Goal: Task Accomplishment & Management: Complete application form

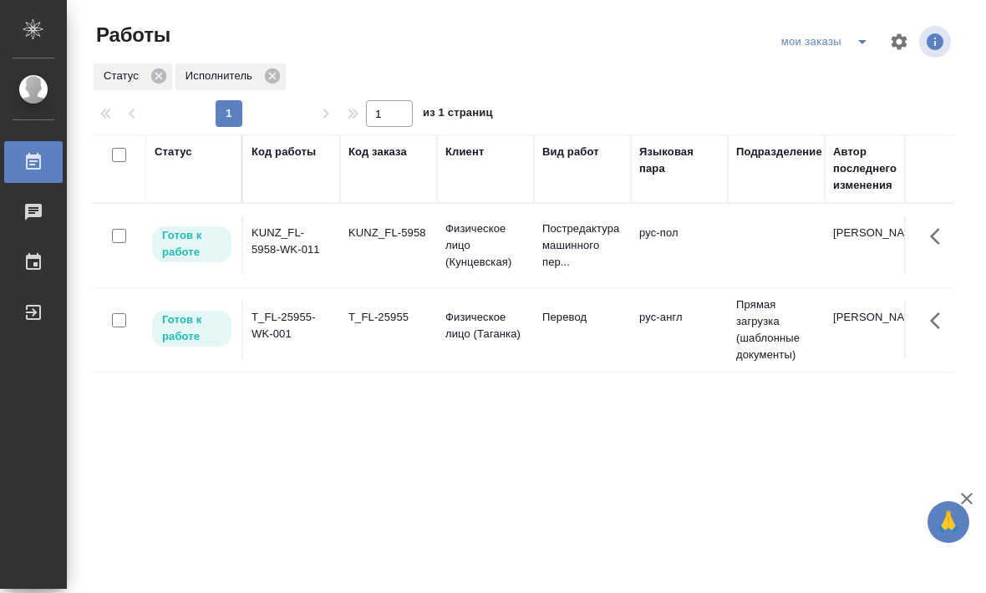
click at [722, 249] on td "рус-пол" at bounding box center [679, 245] width 97 height 58
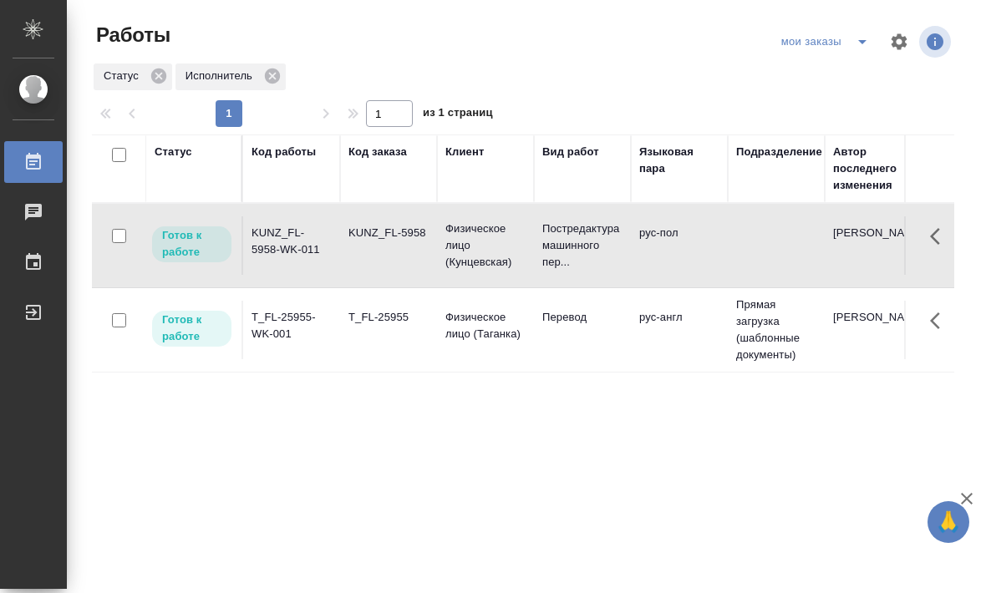
click at [729, 248] on td at bounding box center [776, 245] width 97 height 58
click at [729, 247] on td at bounding box center [776, 245] width 97 height 58
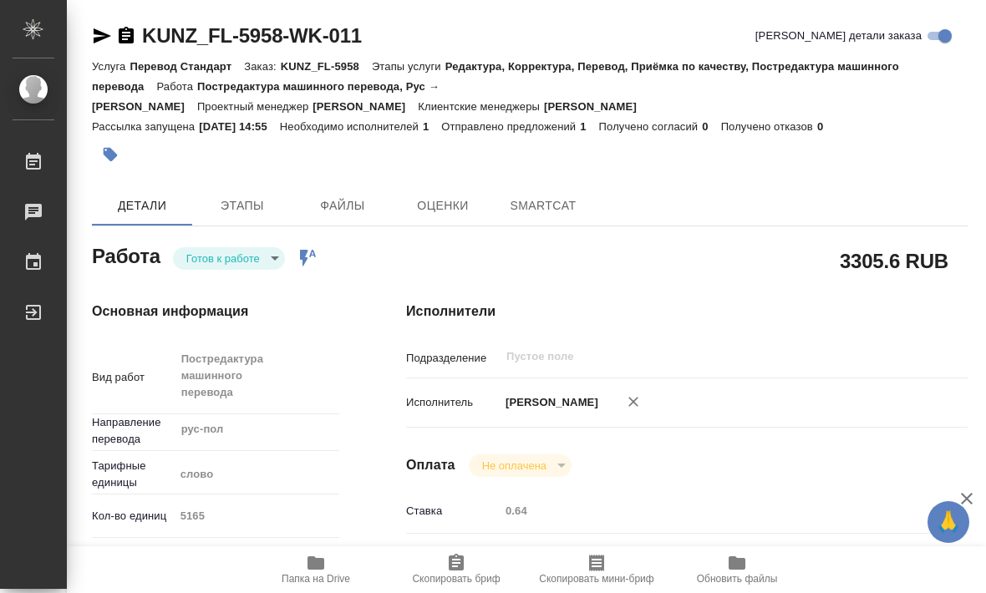
type textarea "x"
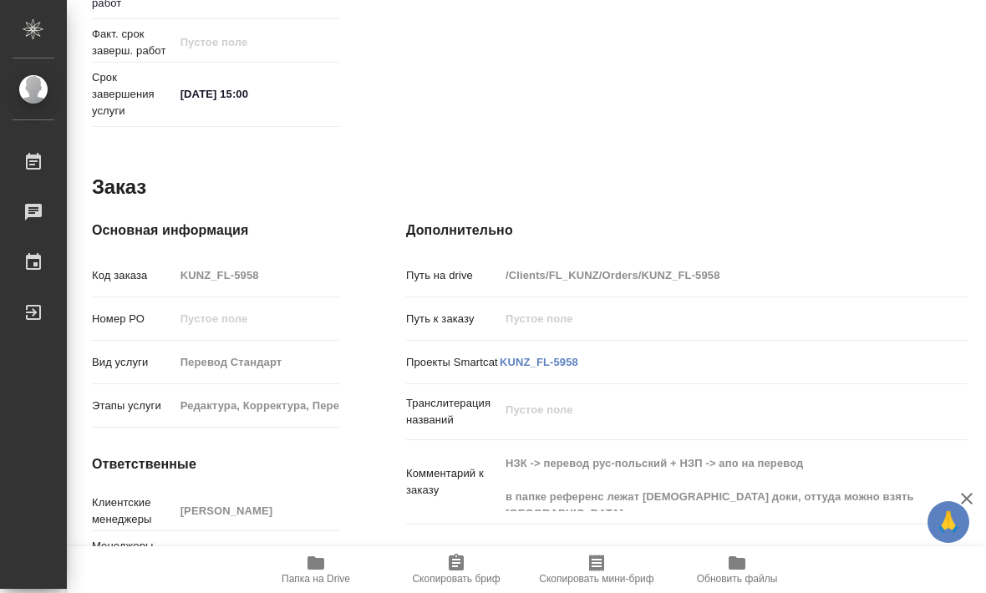
scroll to position [864, 0]
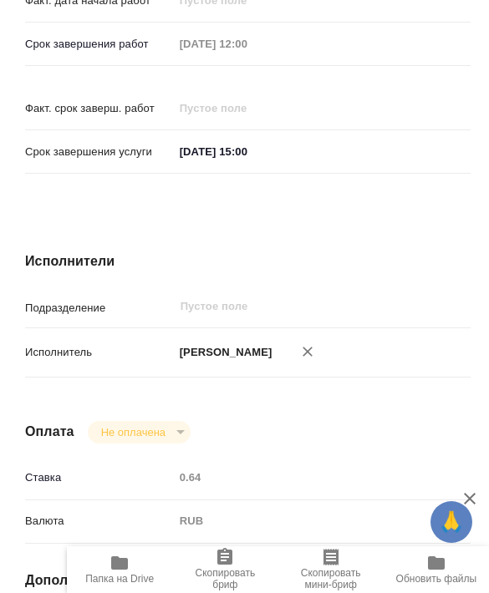
type textarea "x"
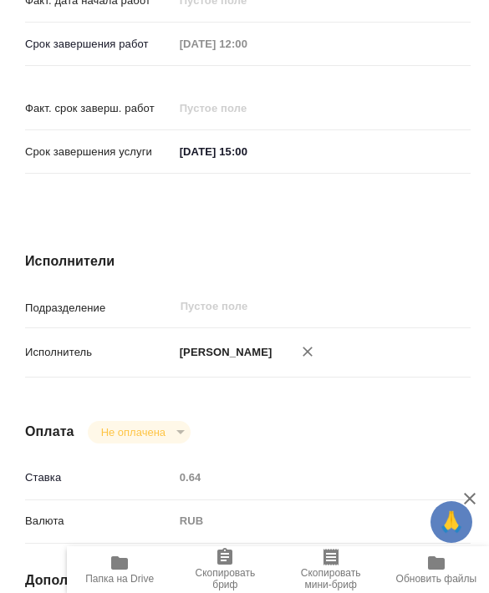
type textarea "x"
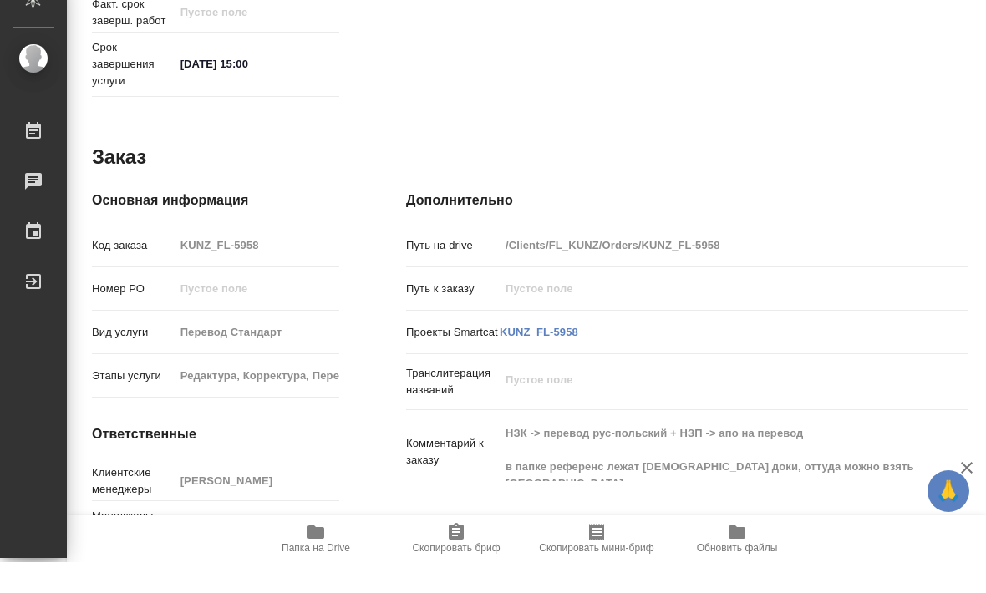
scroll to position [1, 0]
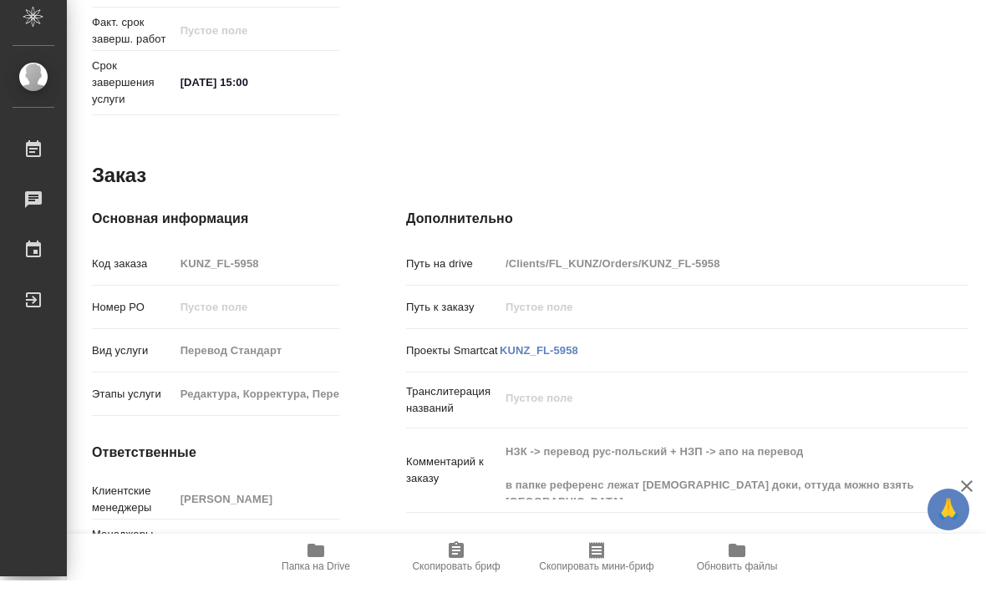
type textarea "x"
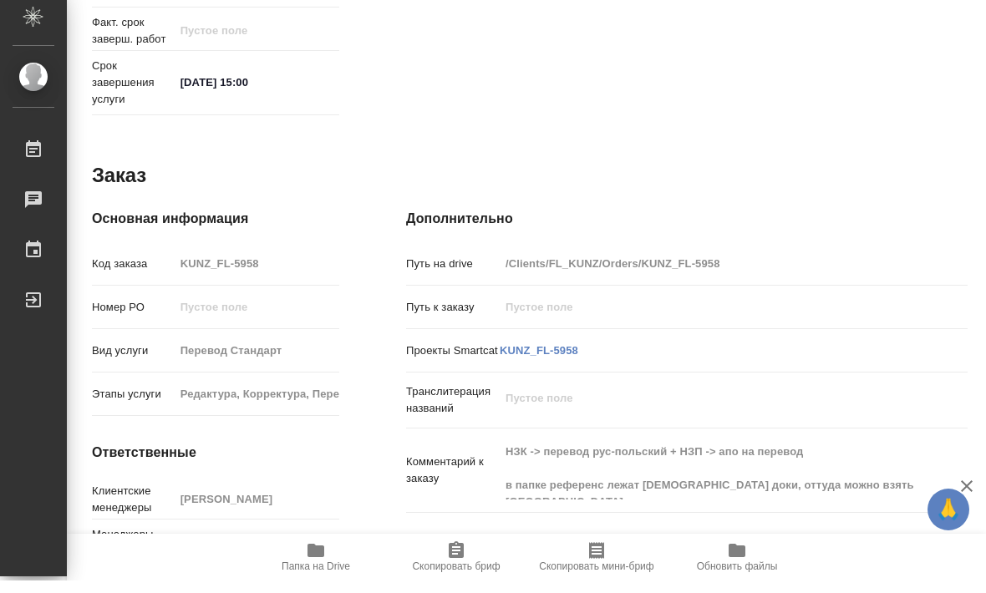
scroll to position [0, 0]
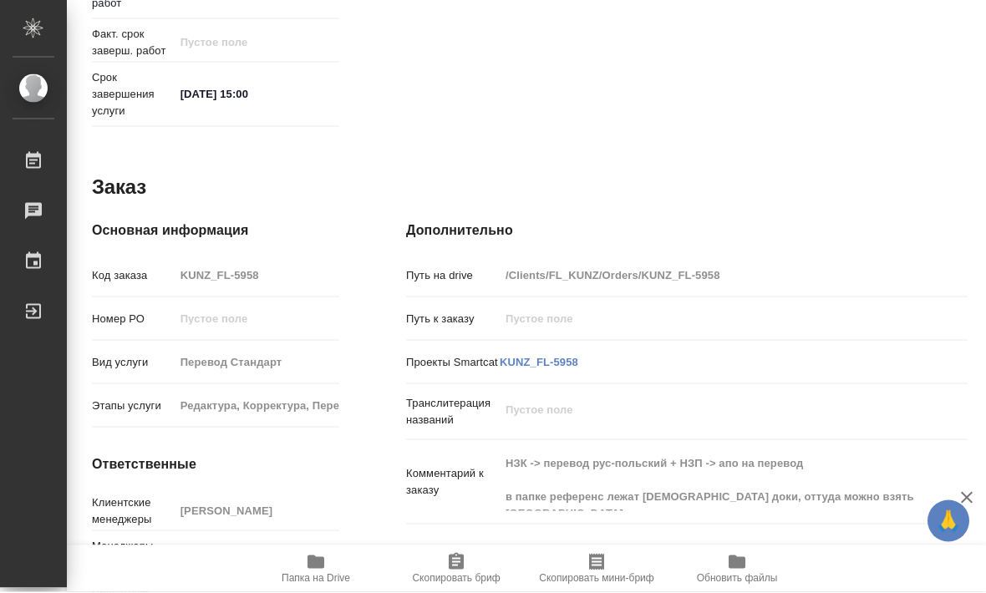
type textarea "x"
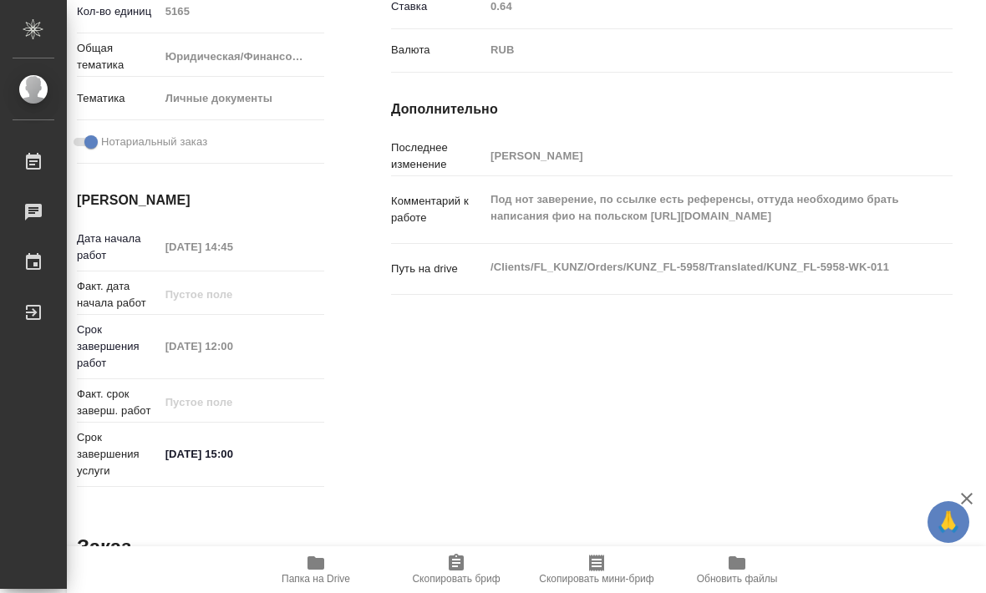
type textarea "x"
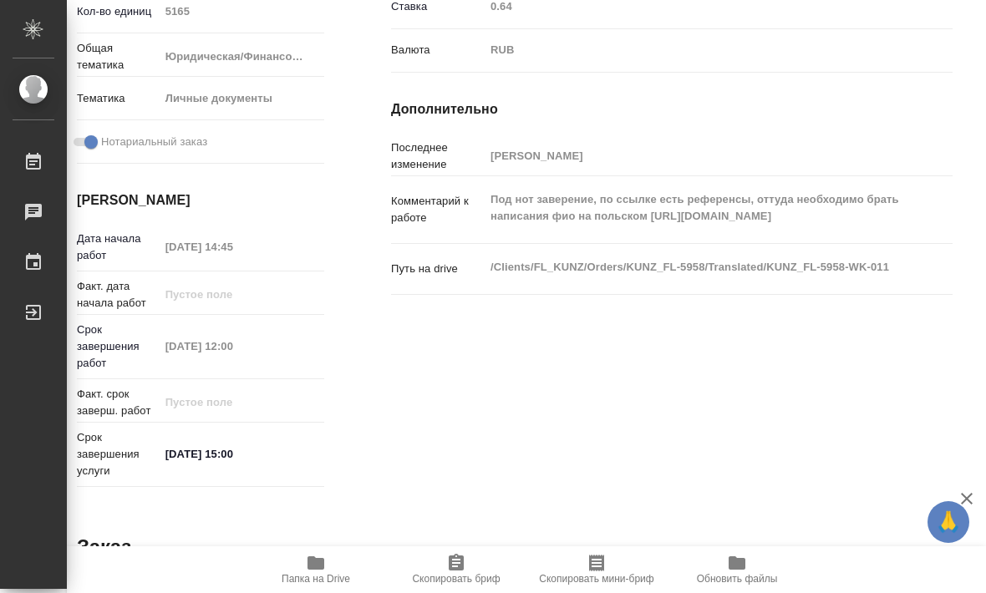
type textarea "x"
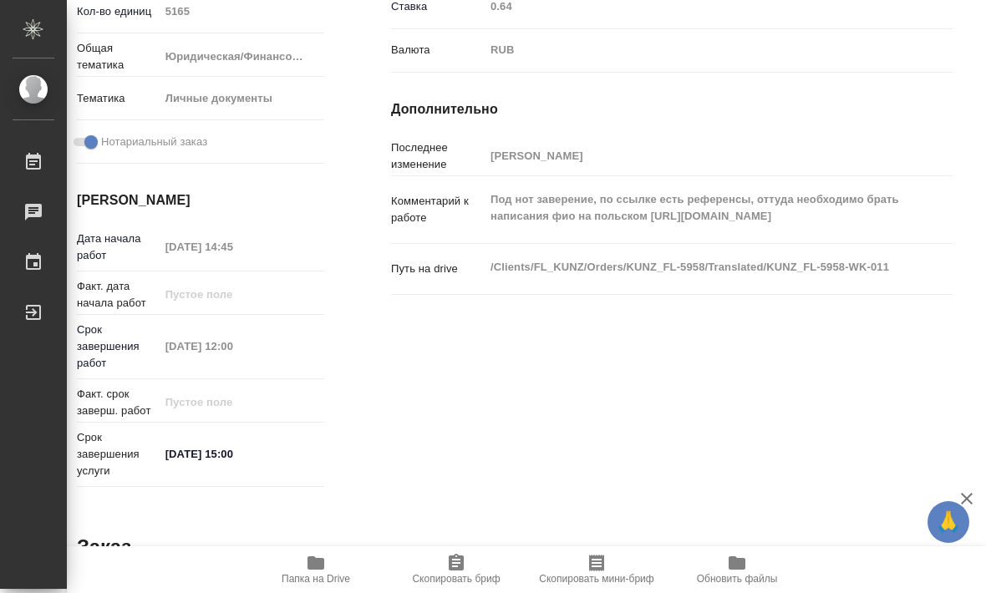
click at [358, 380] on div "Исполнители Подразделение ​ Исполнитель [PERSON_NAME] Не оплачена notPayed Став…" at bounding box center [672, 146] width 628 height 764
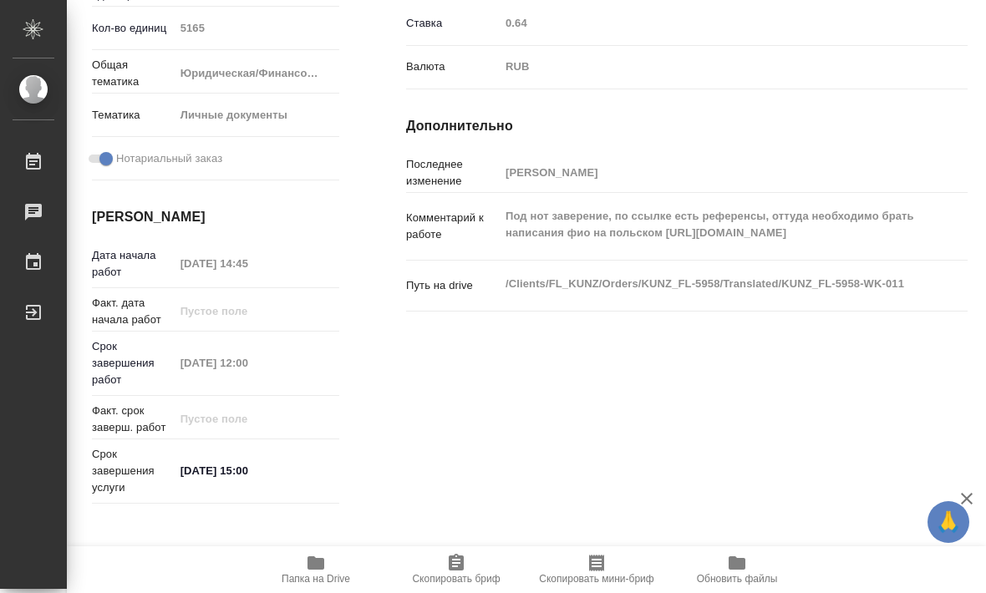
scroll to position [487, 0]
click at [311, 575] on span "Папка на Drive" at bounding box center [316, 579] width 69 height 12
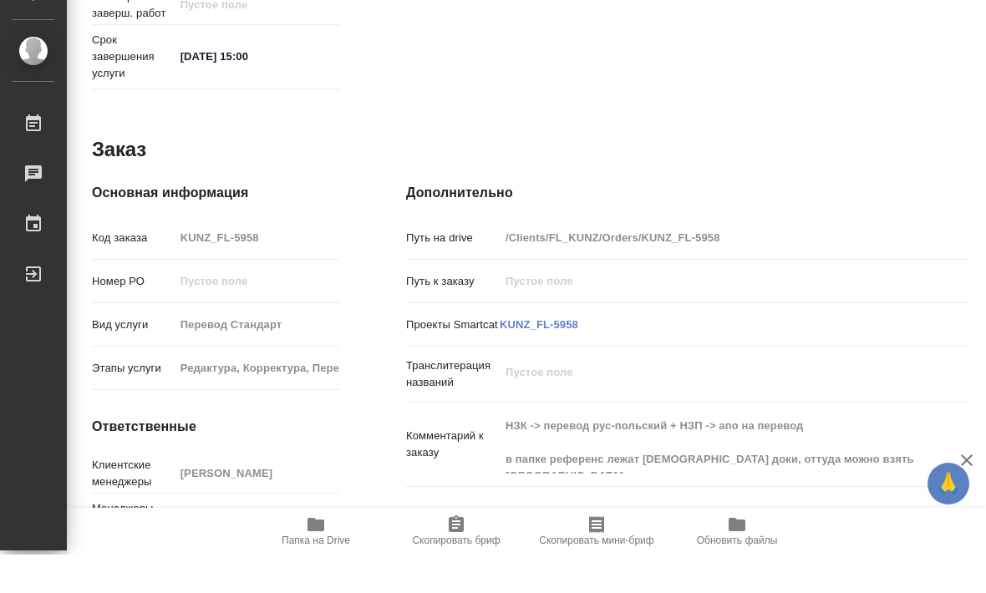
scroll to position [1, 0]
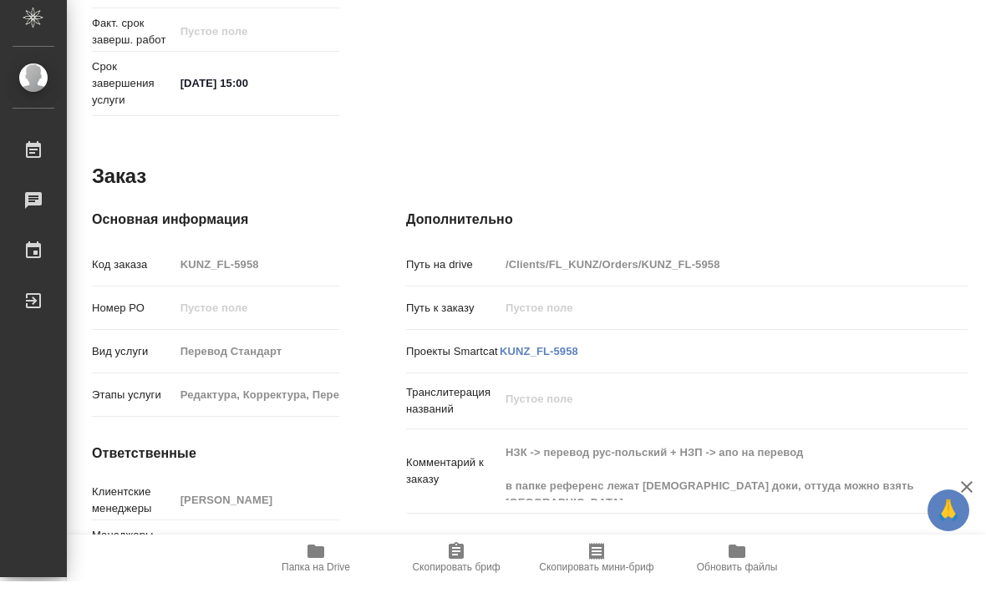
type textarea "x"
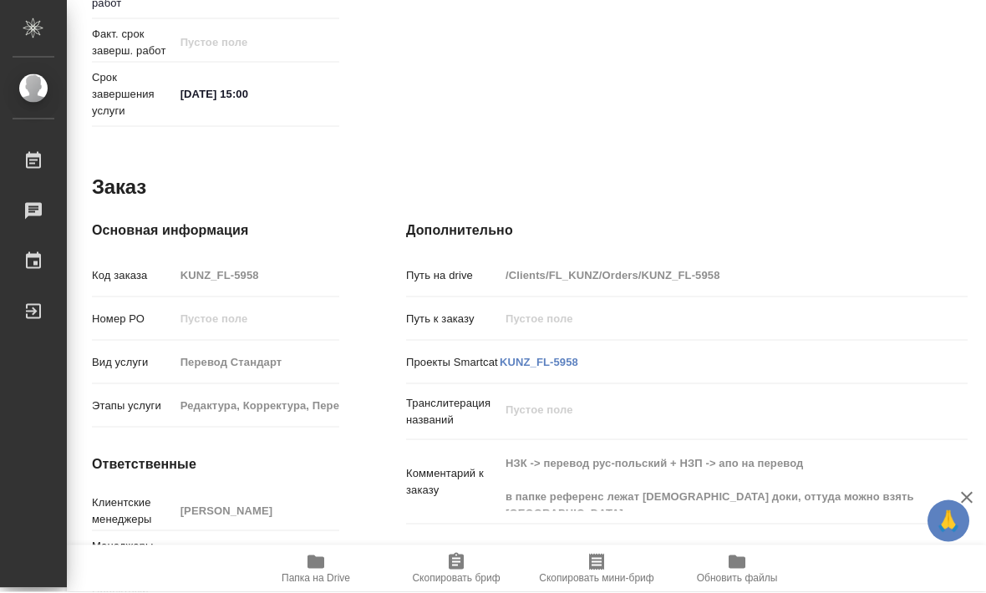
type textarea "x"
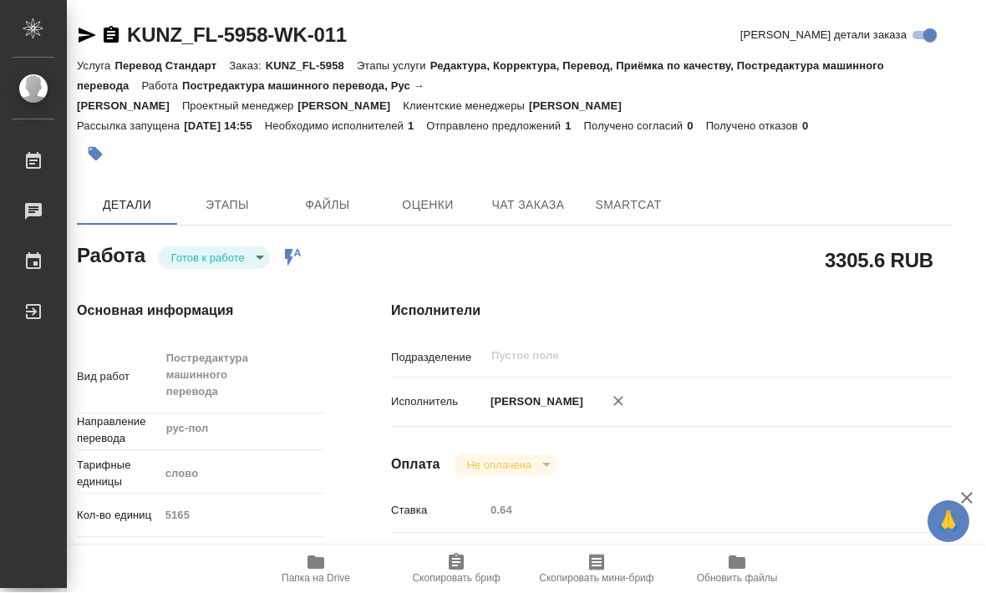
scroll to position [0, 15]
type textarea "x"
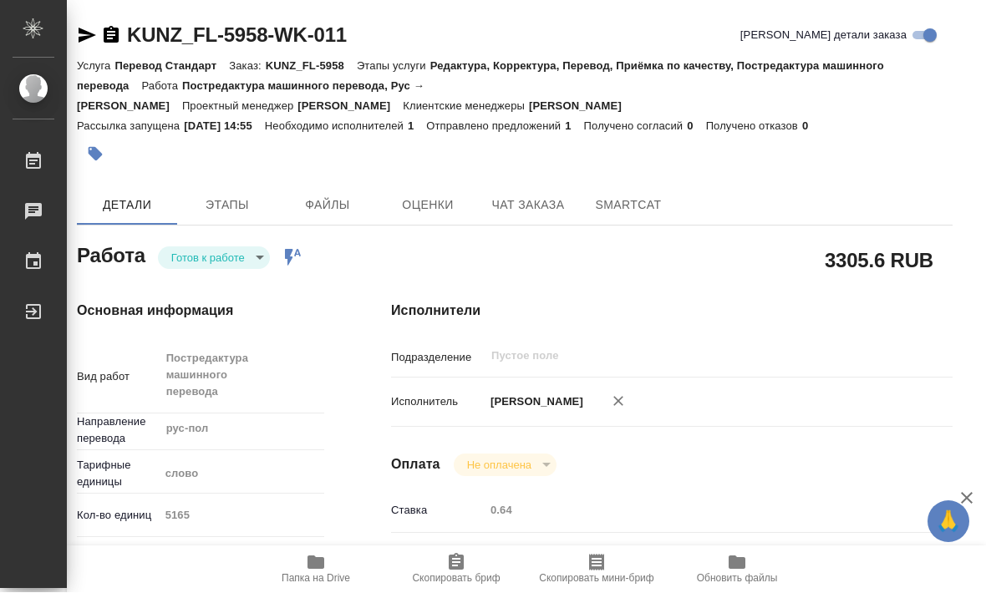
type textarea "x"
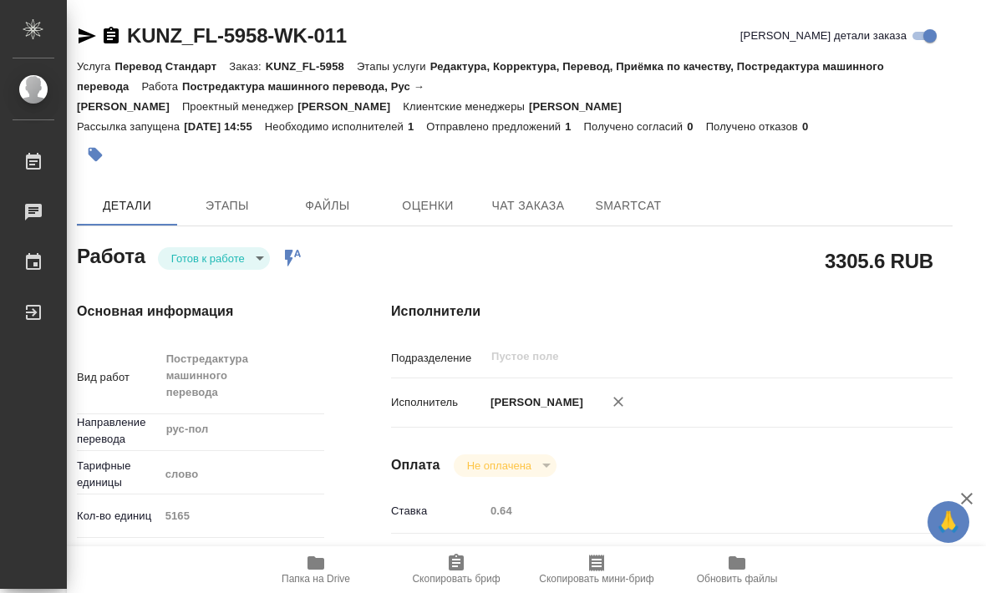
type textarea "x"
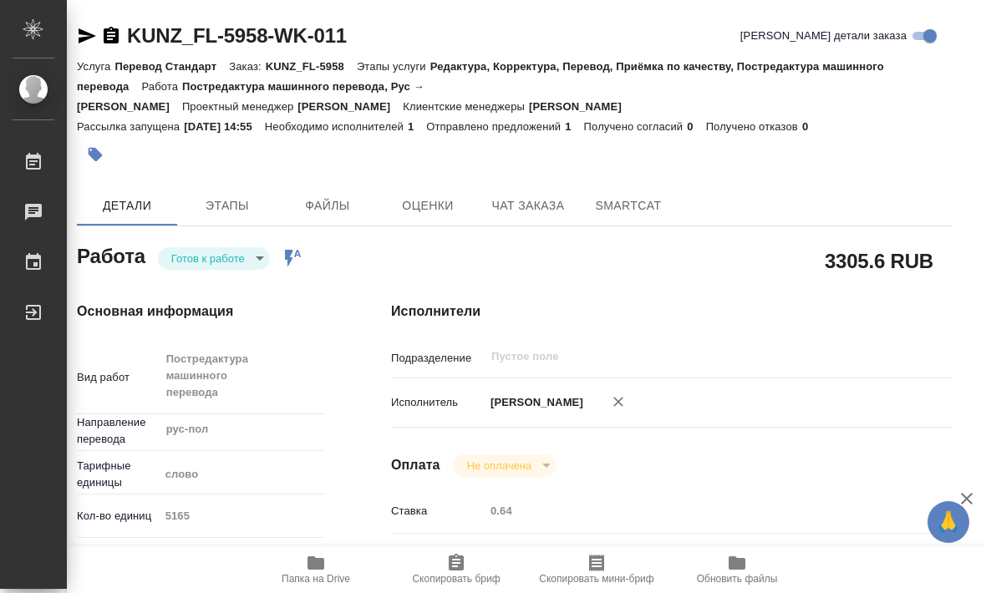
type textarea "x"
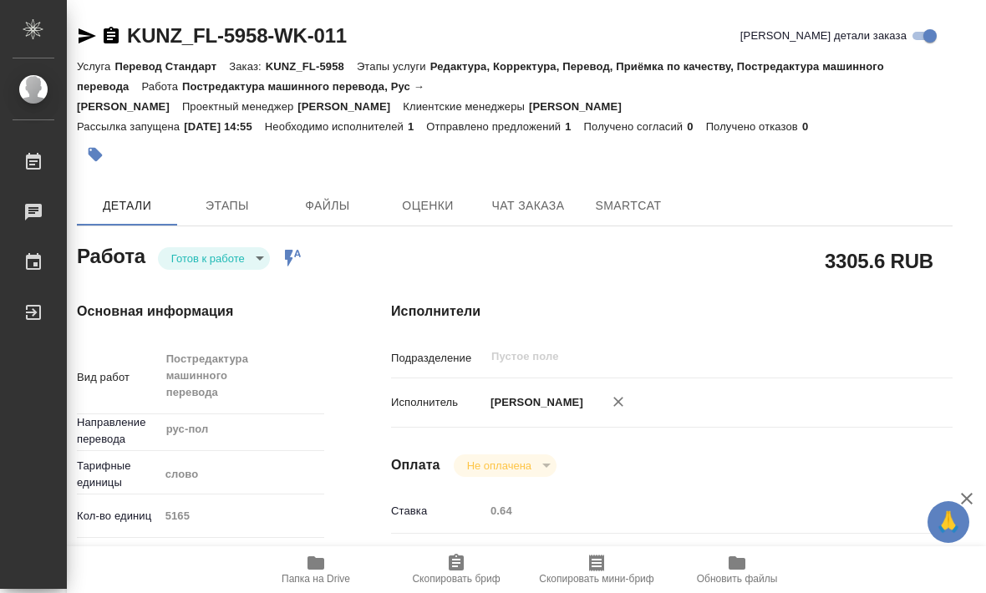
type textarea "x"
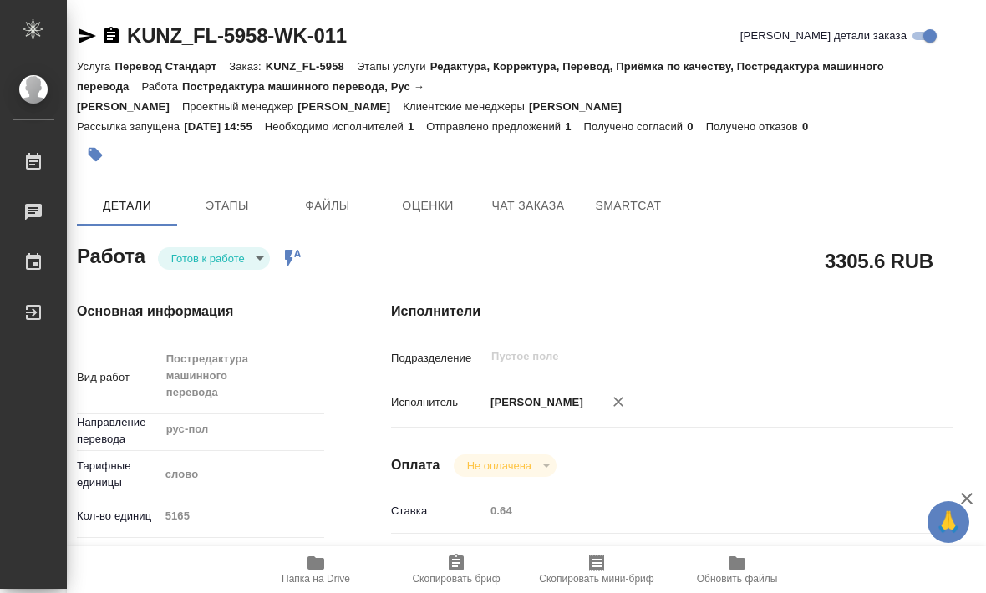
type textarea "x"
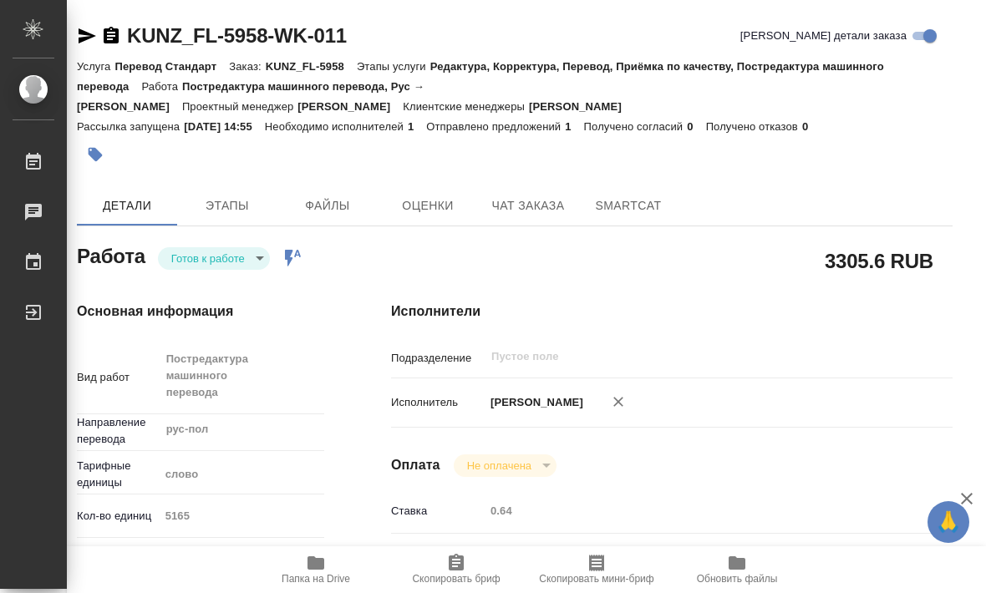
type textarea "x"
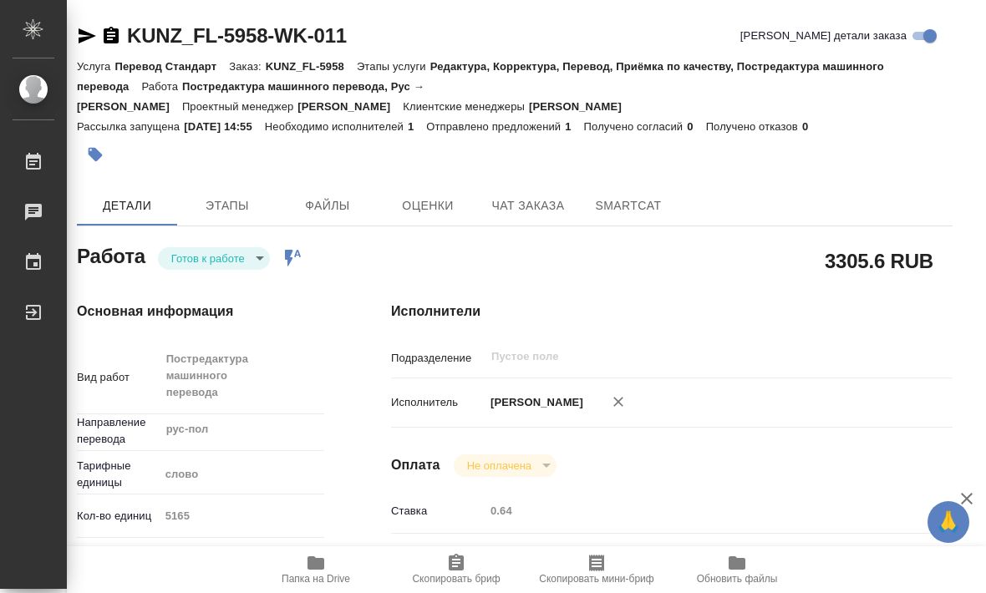
type textarea "x"
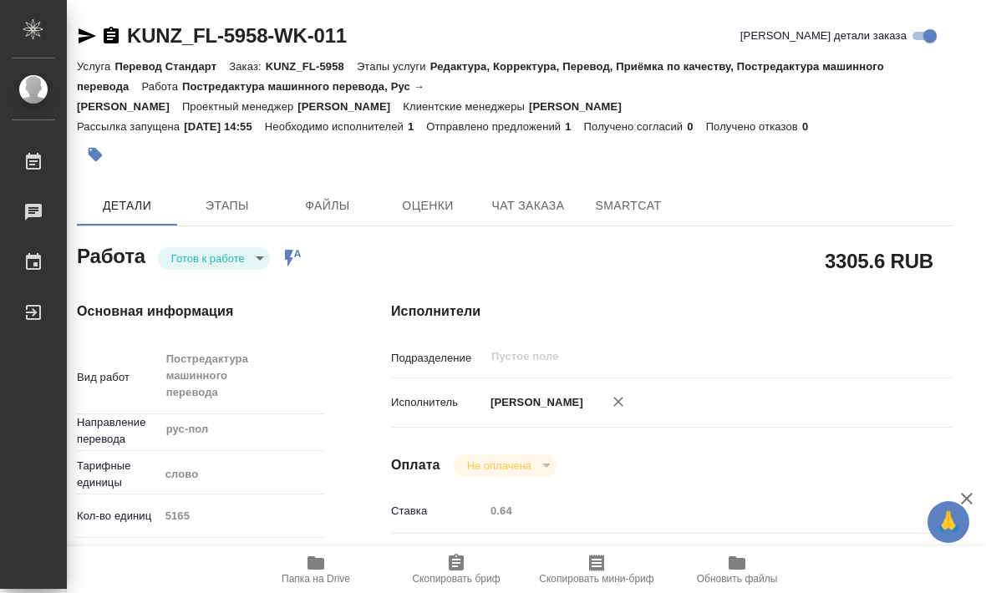
type textarea "x"
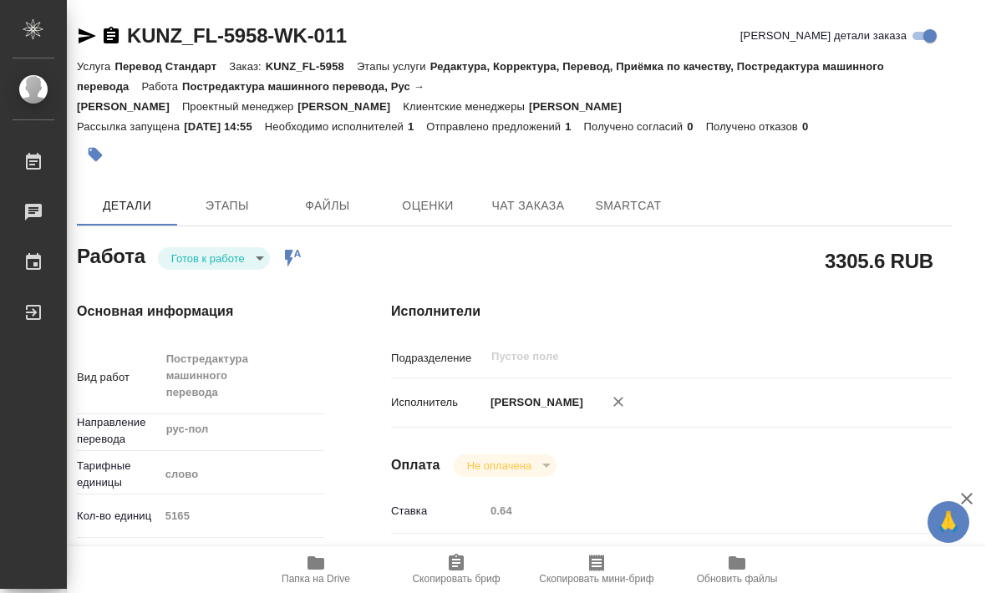
type textarea "x"
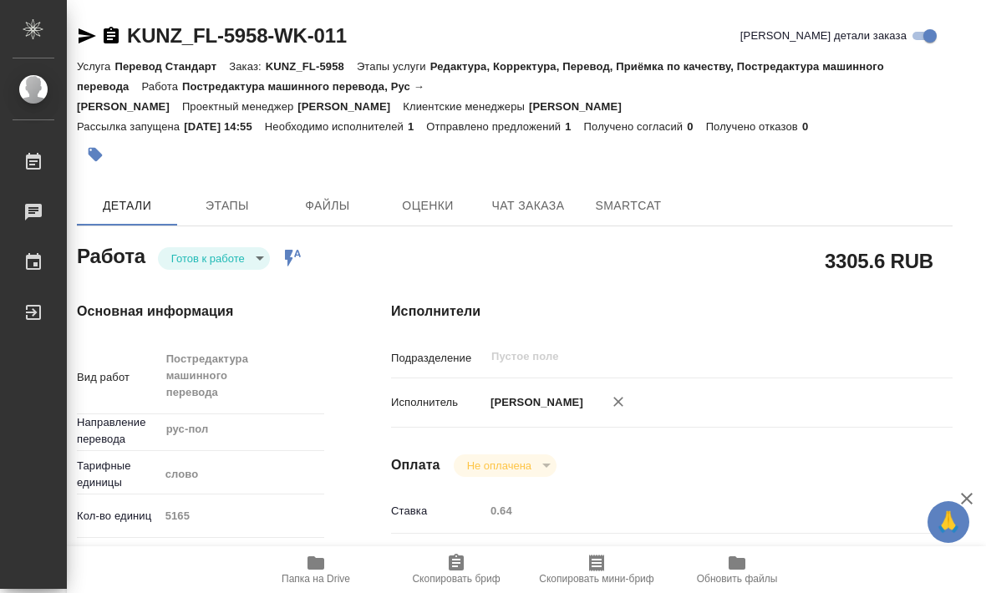
type textarea "x"
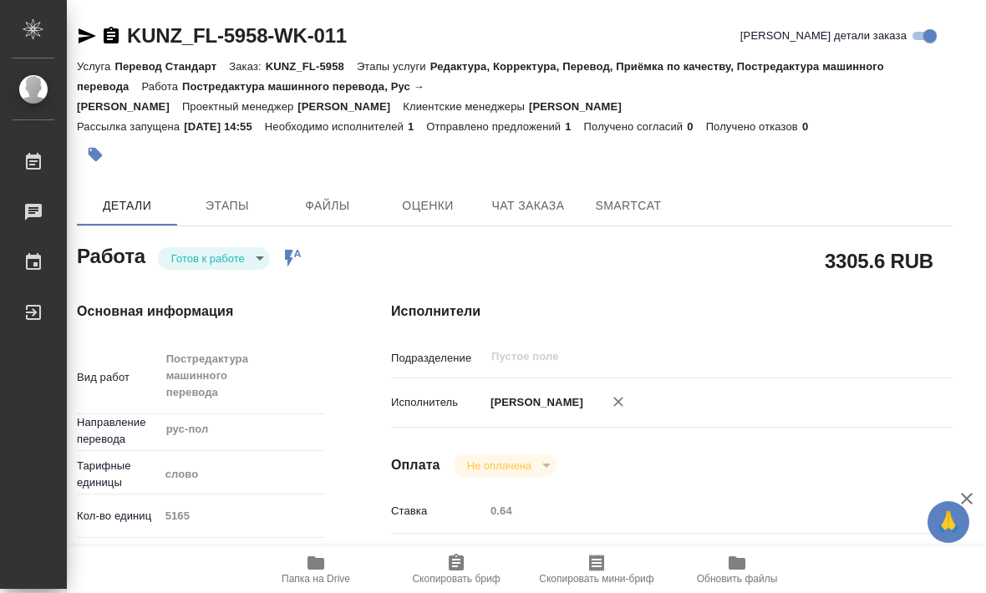
type textarea "x"
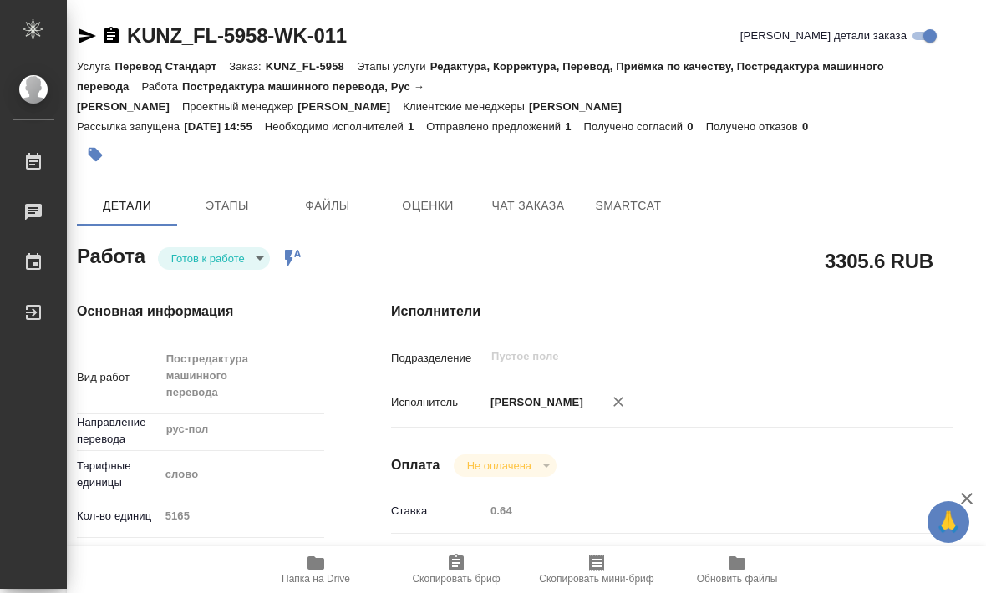
type textarea "x"
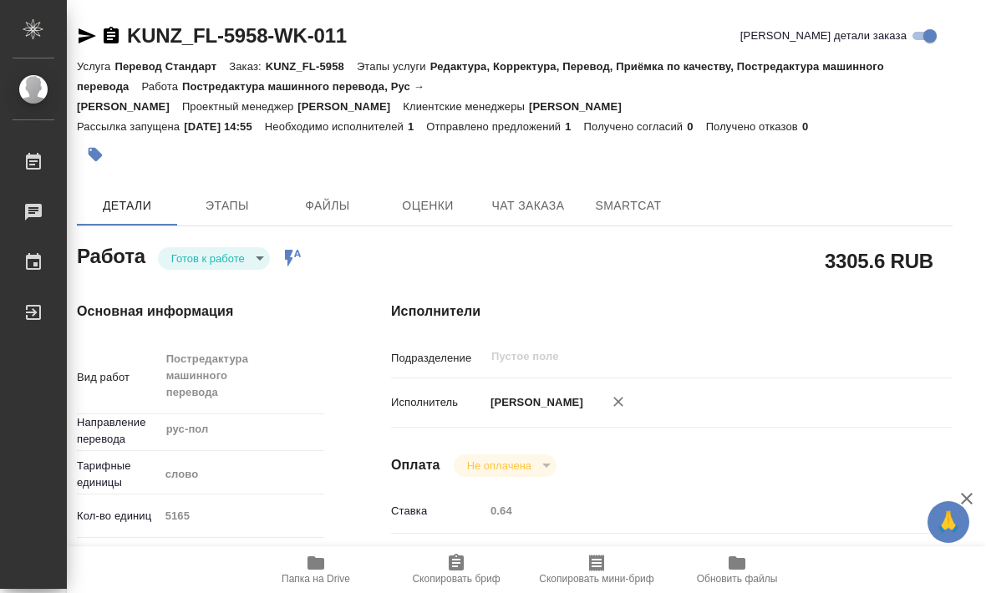
type textarea "x"
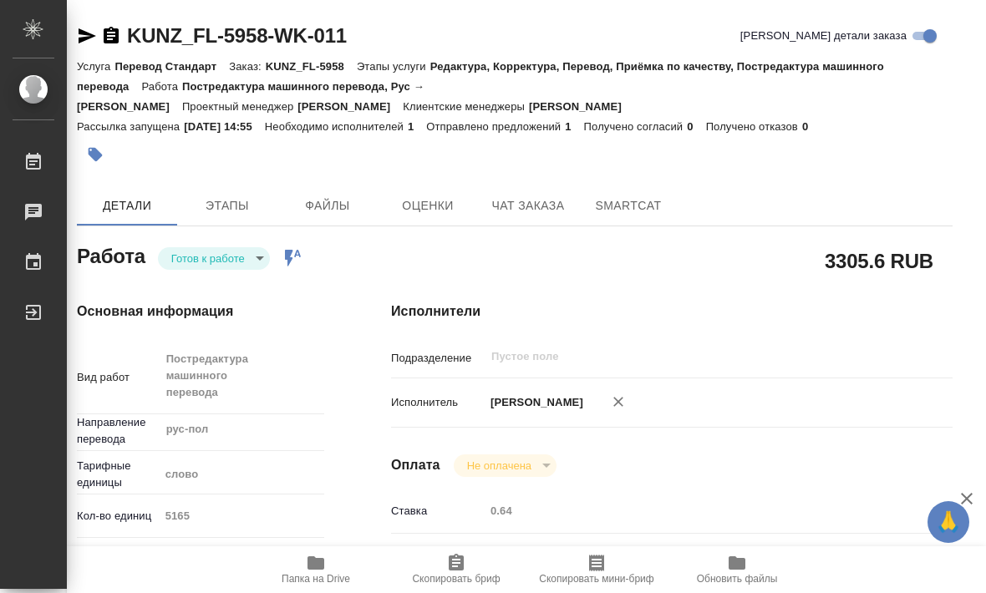
type textarea "x"
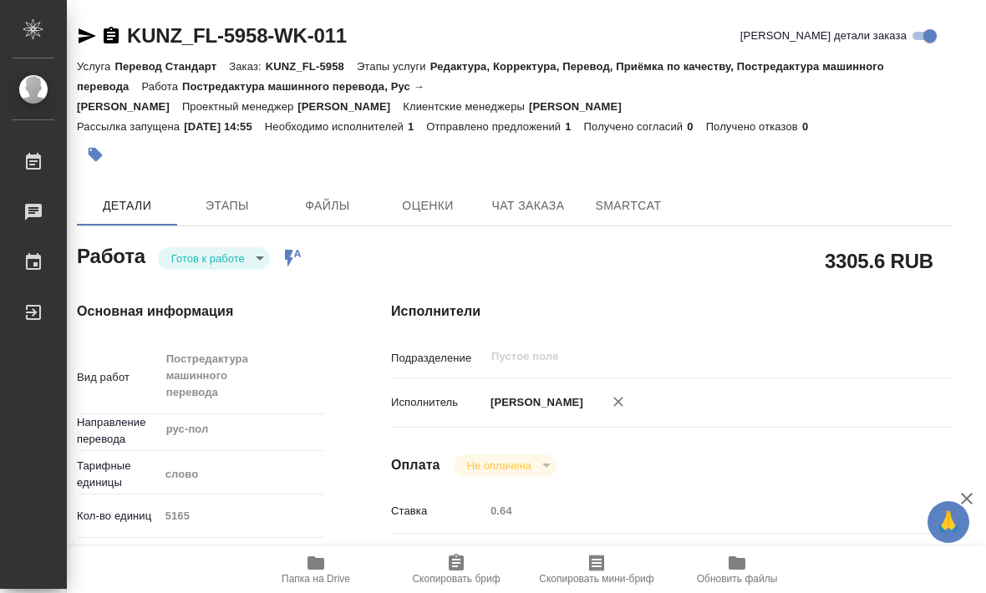
type textarea "x"
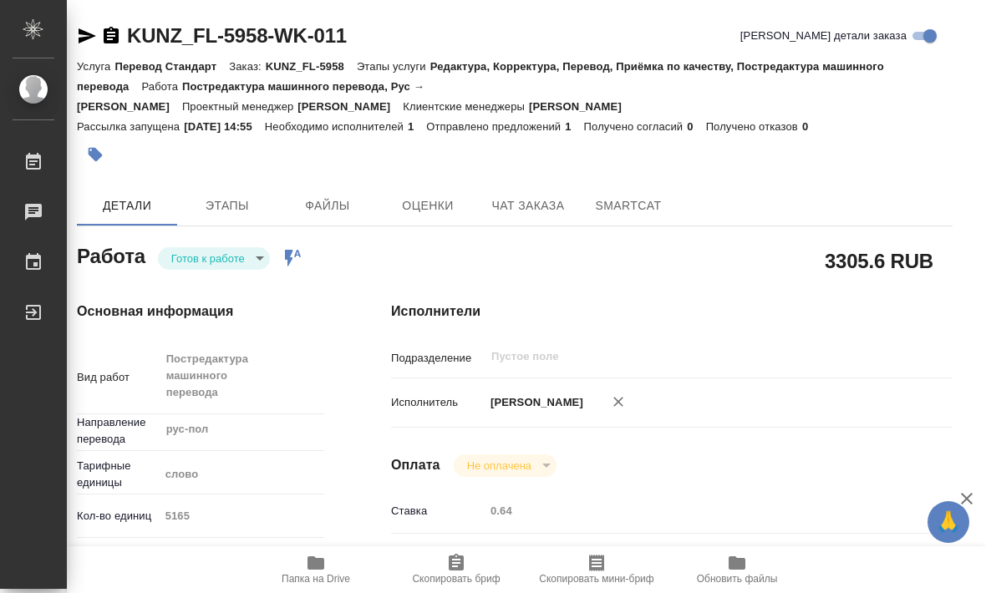
type textarea "x"
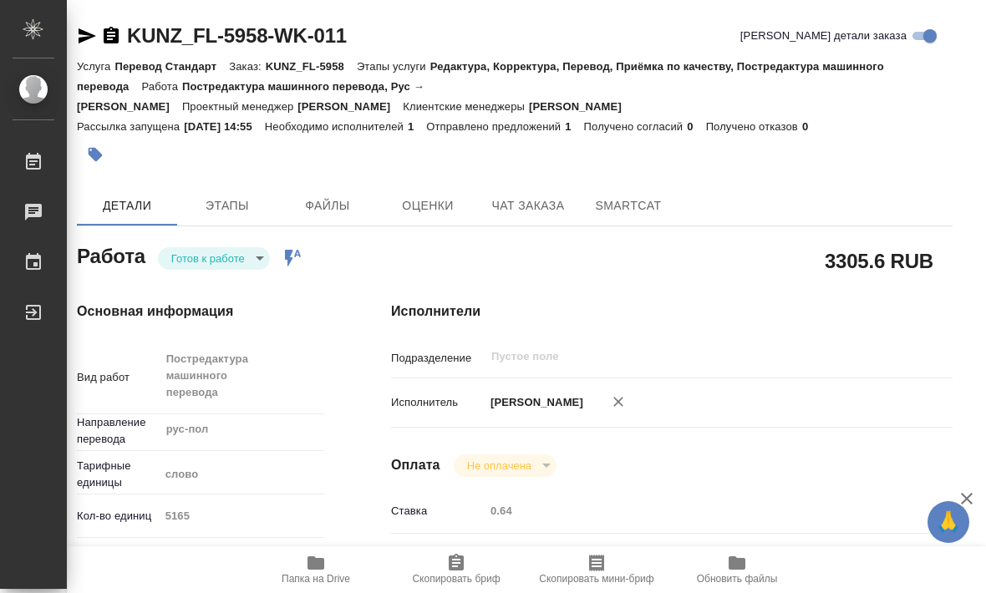
type textarea "x"
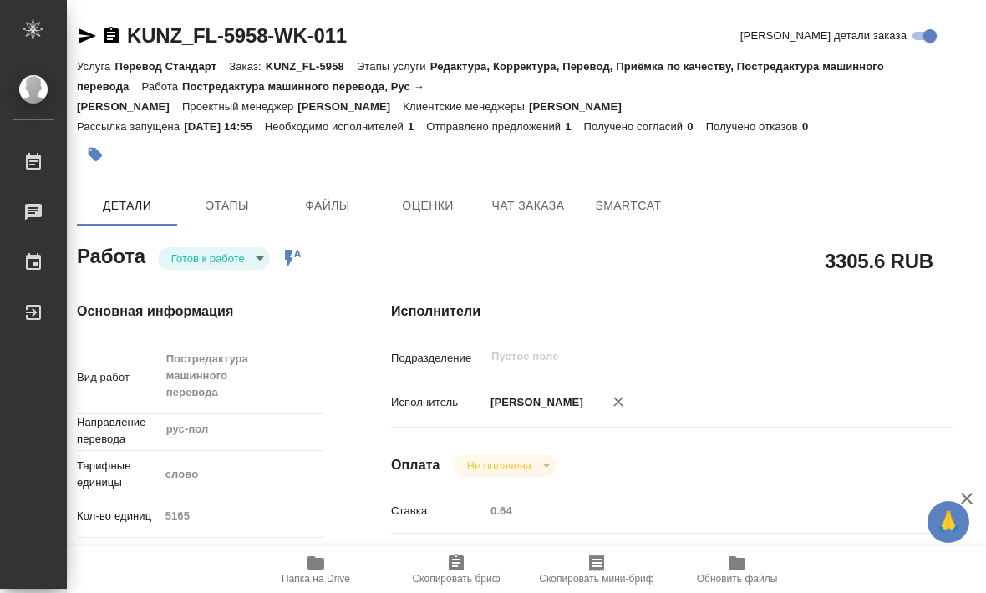
type textarea "x"
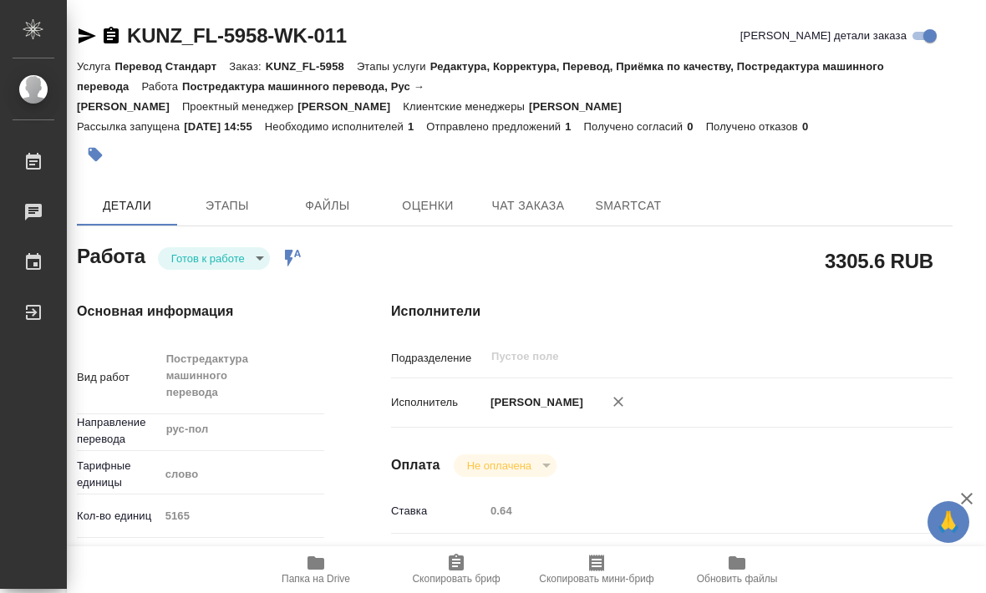
type textarea "x"
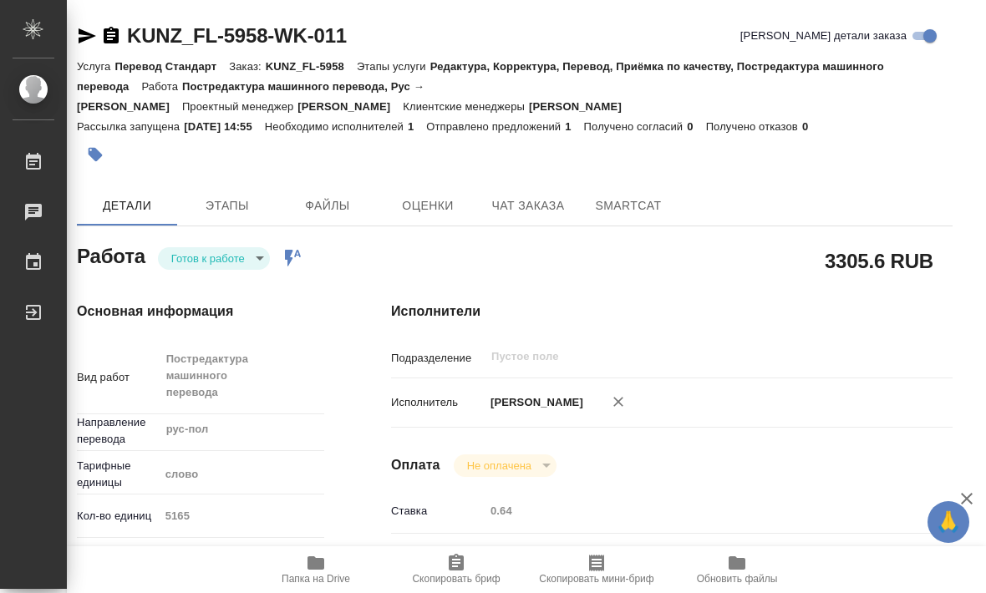
type textarea "x"
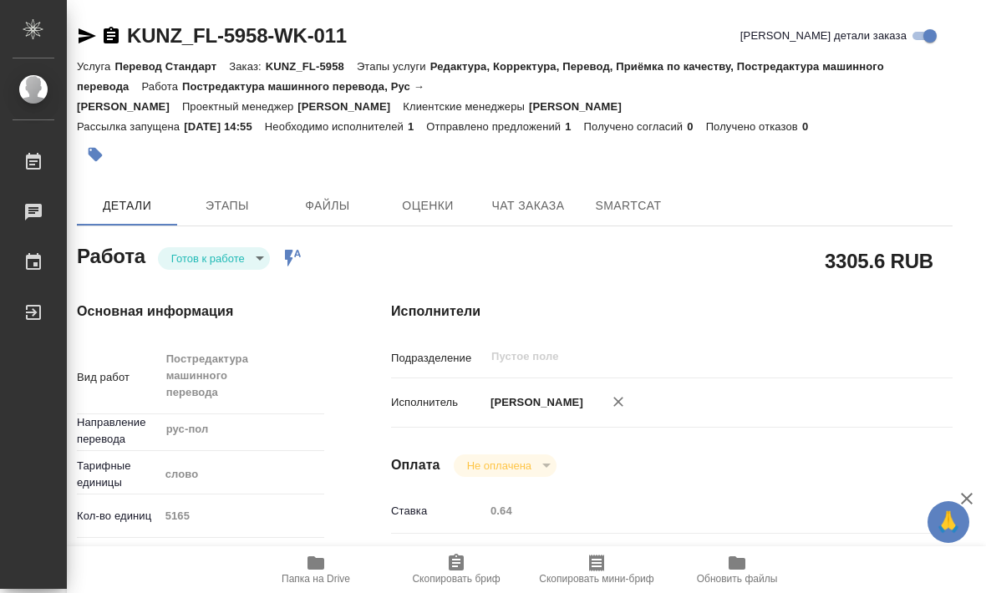
type textarea "x"
